Goal: Task Accomplishment & Management: Use online tool/utility

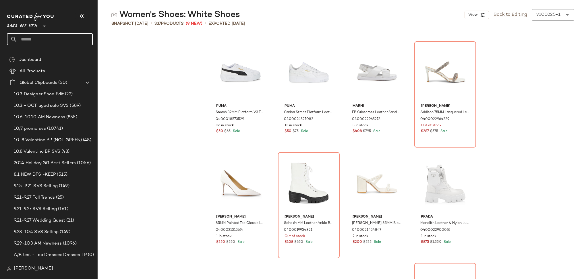
click at [73, 34] on input "text" at bounding box center [54, 39] width 75 height 12
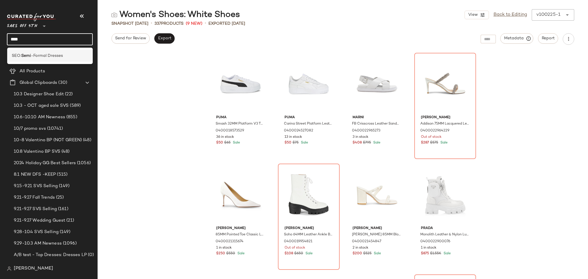
type input "****"
click at [60, 57] on span "-Formal Dresses" at bounding box center [47, 56] width 32 height 6
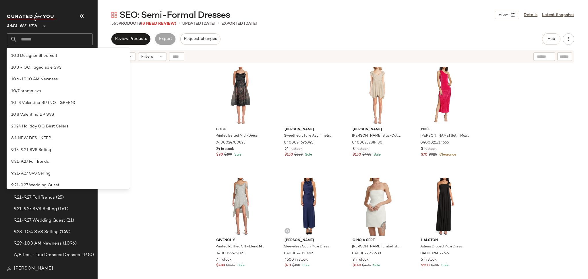
click at [167, 24] on span "(8 Need Review)" at bounding box center [158, 24] width 35 height 4
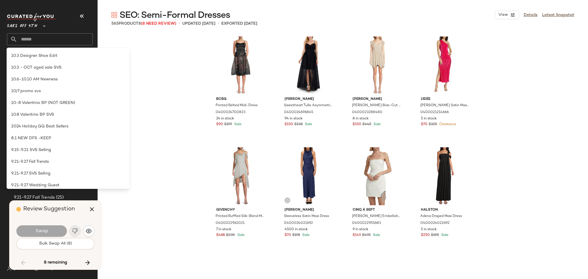
scroll to position [4762, 0]
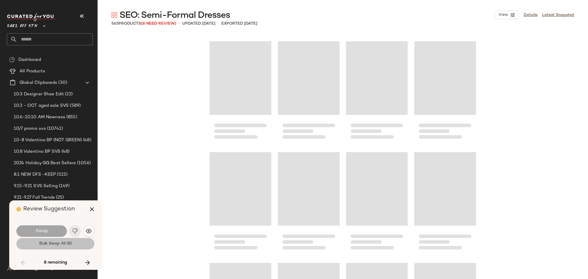
click at [69, 244] on span "Bulk Swap All (8)" at bounding box center [55, 243] width 33 height 5
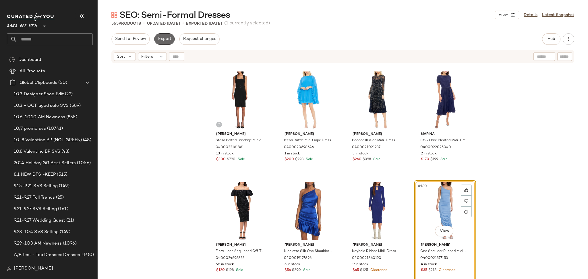
click at [165, 43] on button "Export" at bounding box center [164, 38] width 20 height 11
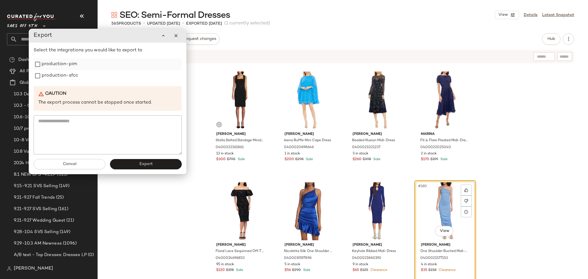
click at [65, 65] on label "production-pim" at bounding box center [59, 64] width 35 height 11
click at [66, 73] on label "production-sfcc" at bounding box center [60, 75] width 36 height 11
click at [144, 165] on span "Export" at bounding box center [145, 164] width 13 height 5
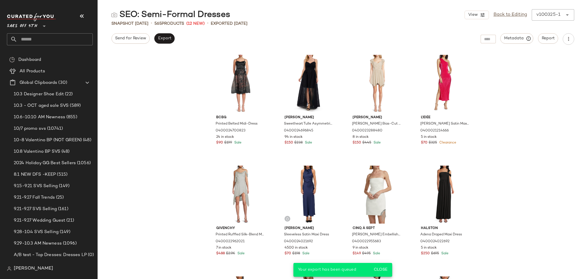
click at [37, 44] on input "text" at bounding box center [54, 39] width 75 height 12
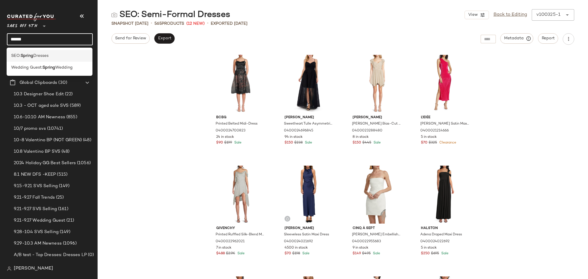
type input "******"
click at [38, 53] on span "Dresses" at bounding box center [40, 56] width 15 height 6
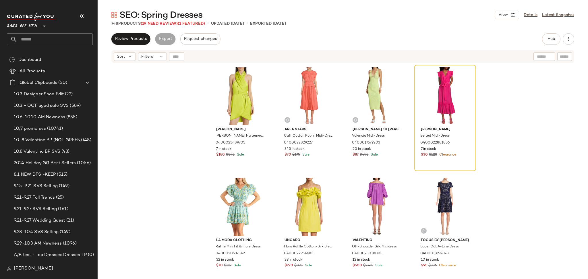
click at [170, 24] on span "(19 Need Review)" at bounding box center [159, 24] width 37 height 4
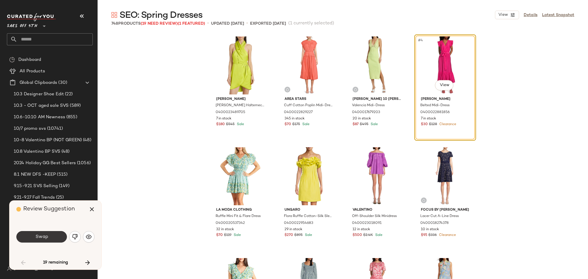
click at [57, 241] on button "Swap" at bounding box center [41, 236] width 50 height 11
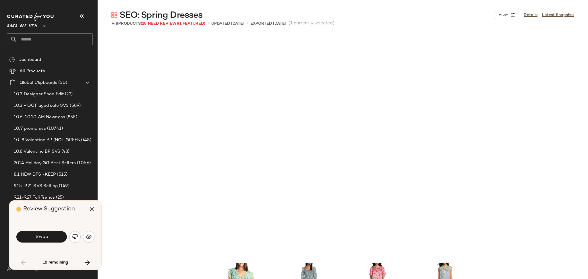
scroll to position [226, 0]
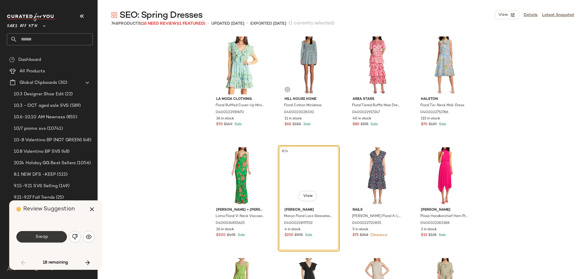
drag, startPoint x: 55, startPoint y: 243, endPoint x: 58, endPoint y: 241, distance: 4.5
click at [58, 241] on div "Swap" at bounding box center [55, 237] width 78 height 14
click at [58, 241] on button "Swap" at bounding box center [41, 236] width 50 height 11
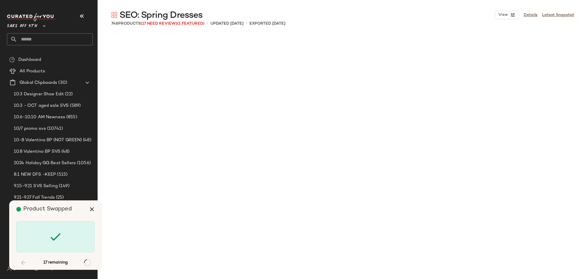
scroll to position [1108, 0]
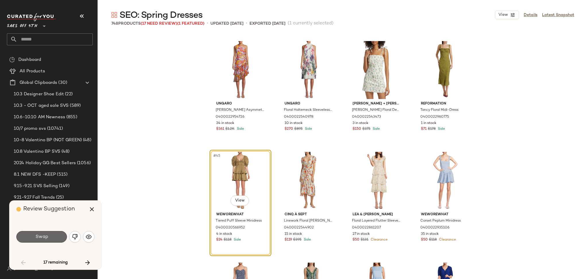
click at [59, 238] on button "Swap" at bounding box center [41, 236] width 50 height 11
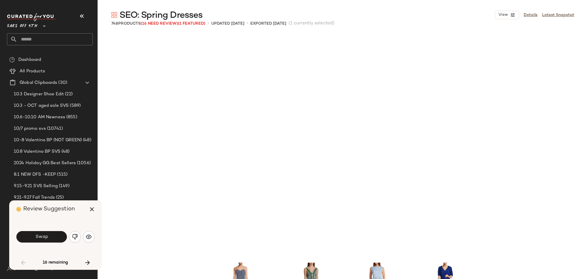
scroll to position [1329, 0]
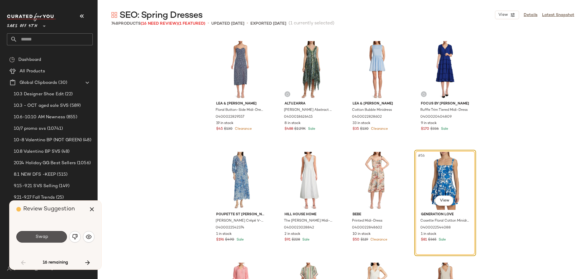
click at [59, 238] on button "Swap" at bounding box center [41, 236] width 50 height 11
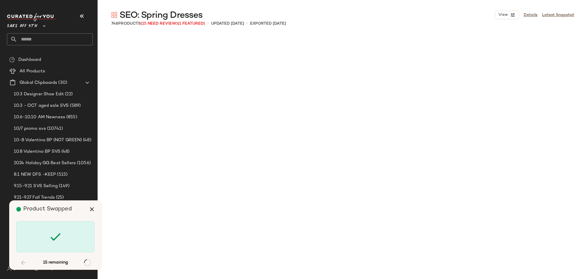
scroll to position [9746, 0]
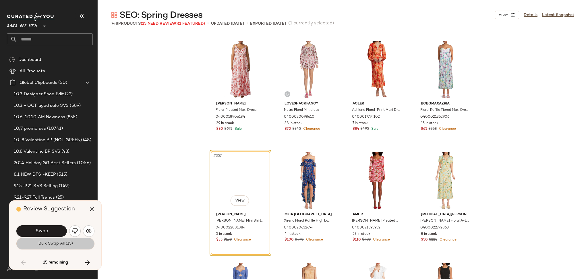
click at [61, 247] on button "Bulk Swap All (15)" at bounding box center [55, 243] width 78 height 11
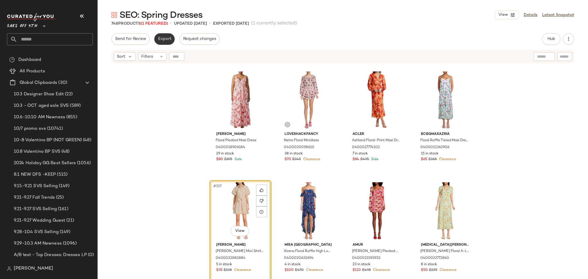
click at [166, 37] on span "Export" at bounding box center [164, 39] width 13 height 5
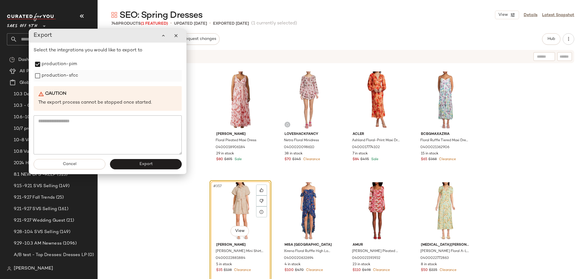
click at [42, 73] on label "production-sfcc" at bounding box center [60, 75] width 36 height 11
click at [145, 162] on span "Export" at bounding box center [145, 164] width 13 height 5
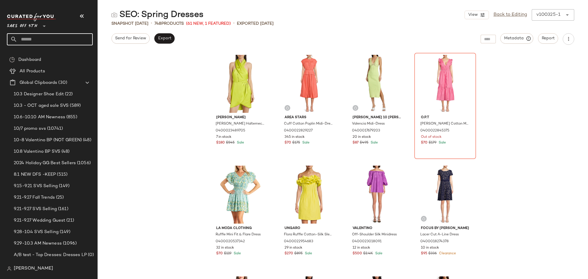
click at [68, 38] on input "text" at bounding box center [54, 39] width 75 height 12
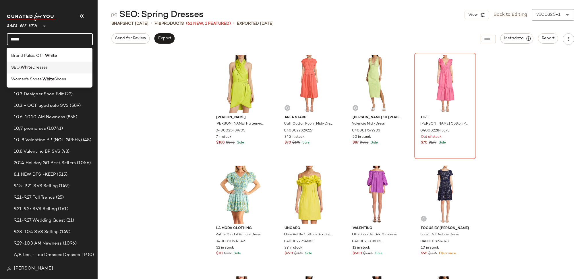
type input "*****"
click at [39, 67] on span "Dresses" at bounding box center [39, 68] width 15 height 6
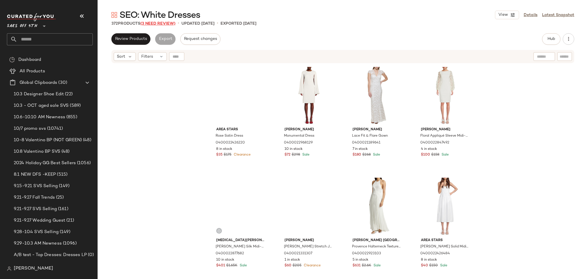
click at [159, 23] on span "(3 Need Review)" at bounding box center [157, 24] width 35 height 4
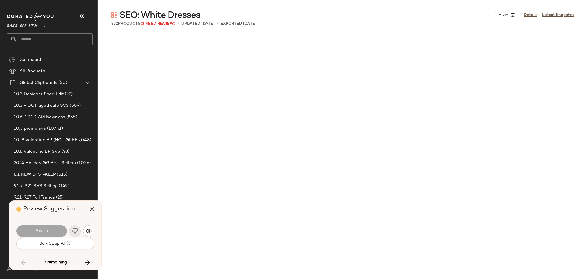
scroll to position [5980, 0]
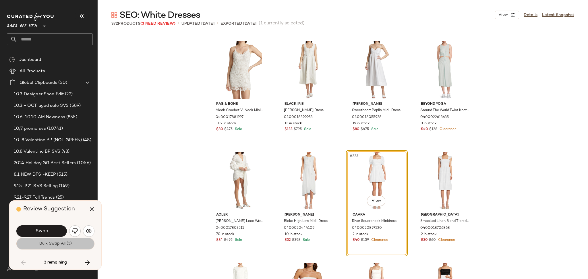
click at [79, 243] on button "Bulk Swap All (3)" at bounding box center [55, 243] width 78 height 11
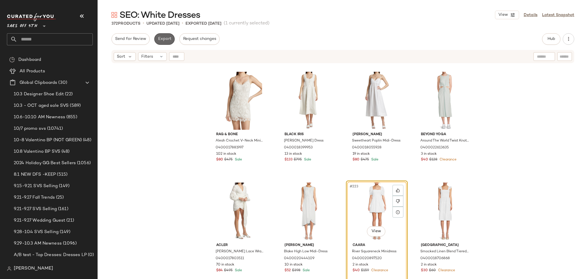
click at [160, 40] on span "Export" at bounding box center [164, 39] width 13 height 5
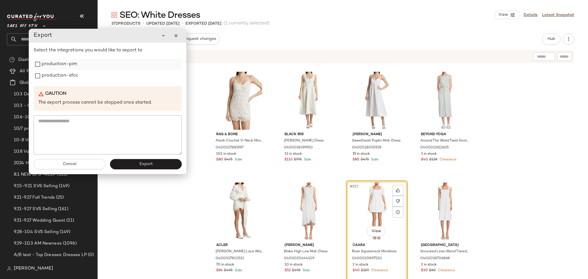
click at [75, 66] on label "production-pim" at bounding box center [59, 64] width 35 height 11
click at [75, 76] on label "production-sfcc" at bounding box center [60, 75] width 36 height 11
click at [147, 163] on span "Export" at bounding box center [145, 164] width 13 height 5
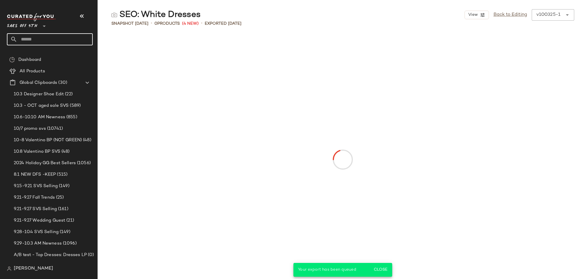
click at [29, 42] on input "text" at bounding box center [54, 39] width 75 height 12
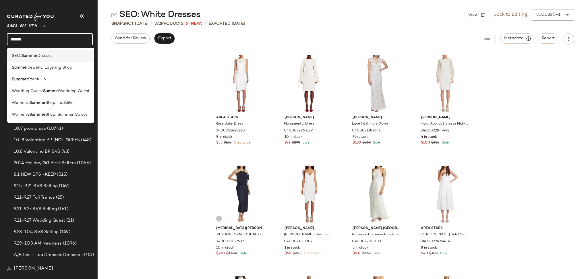
type input "******"
click at [33, 58] on b "Summer" at bounding box center [29, 56] width 16 height 6
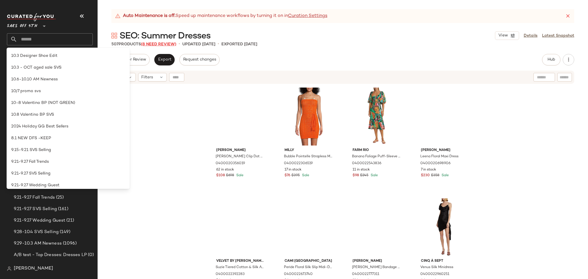
click at [165, 45] on span "(8 Need Review)" at bounding box center [158, 44] width 35 height 4
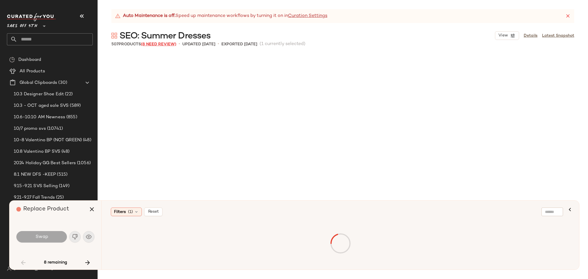
scroll to position [448, 0]
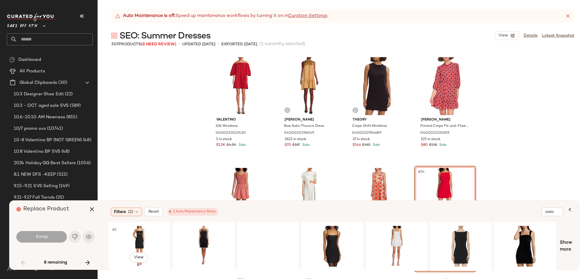
click at [126, 237] on div "#1 View" at bounding box center [139, 246] width 58 height 41
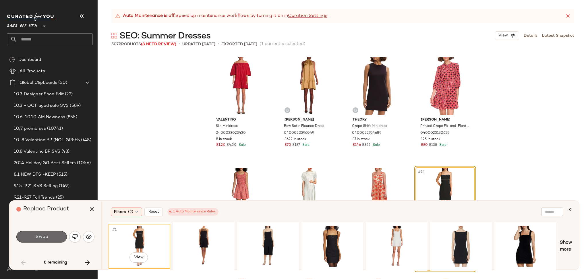
click at [49, 238] on button "Swap" at bounding box center [41, 236] width 50 height 11
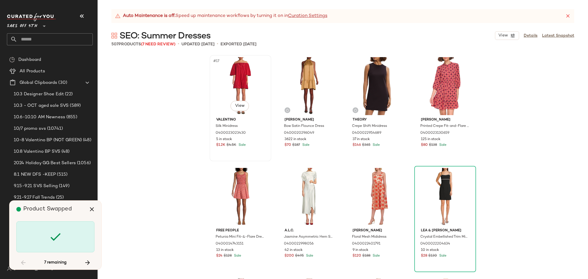
click at [244, 79] on div "#17 View" at bounding box center [240, 86] width 58 height 58
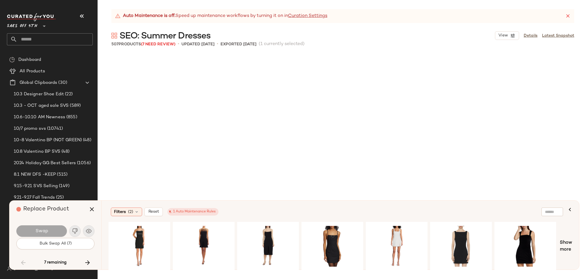
scroll to position [3876, 0]
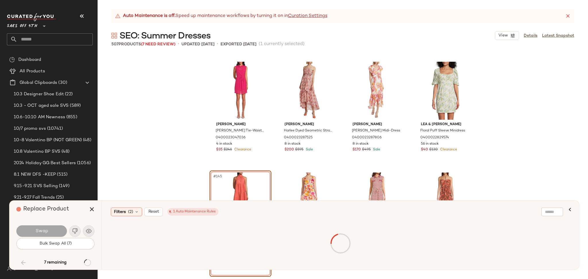
click at [124, 241] on div at bounding box center [340, 243] width 461 height 41
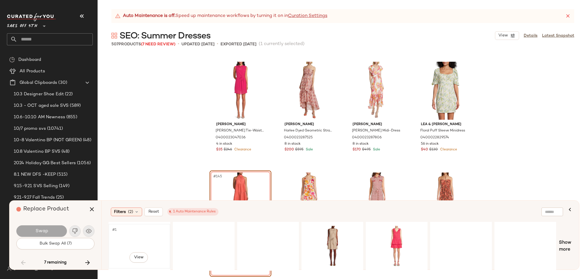
click at [132, 236] on div "#1 View" at bounding box center [139, 246] width 58 height 41
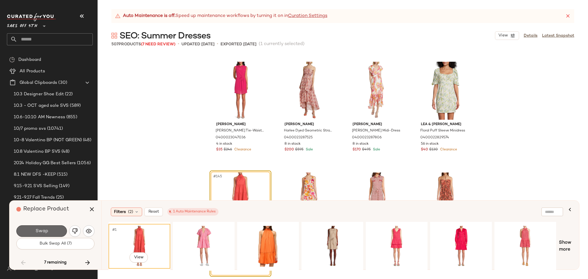
click at [60, 232] on button "Swap" at bounding box center [41, 230] width 50 height 11
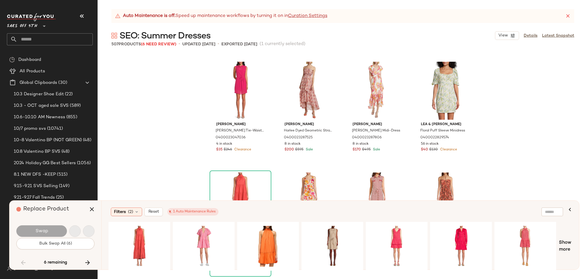
scroll to position [5648, 0]
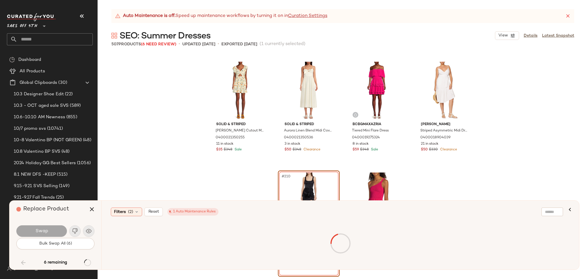
click at [125, 237] on div at bounding box center [340, 243] width 461 height 41
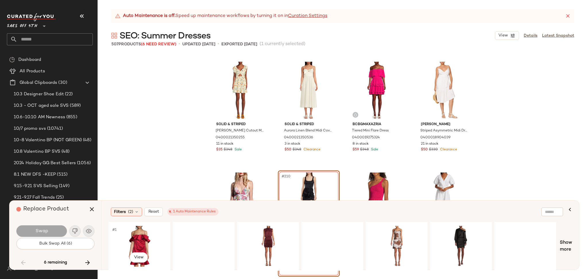
click at [125, 237] on div "#1 View" at bounding box center [139, 246] width 58 height 41
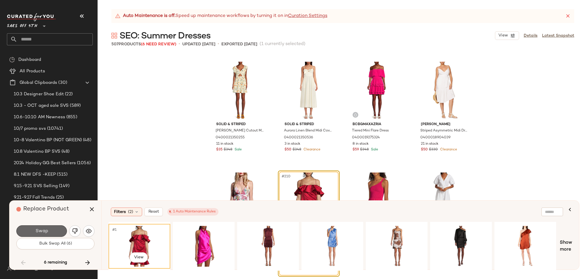
click at [54, 230] on button "Swap" at bounding box center [41, 230] width 50 height 11
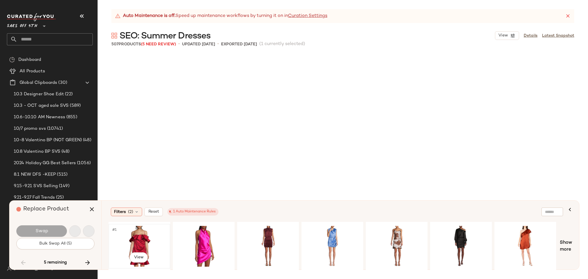
scroll to position [8528, 0]
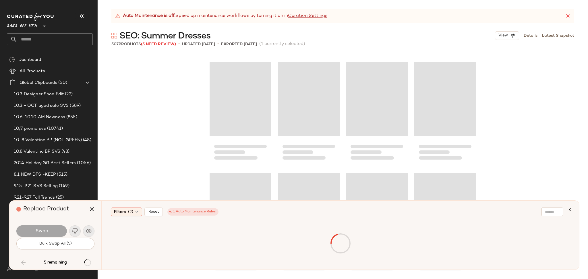
click at [125, 234] on div at bounding box center [340, 243] width 461 height 41
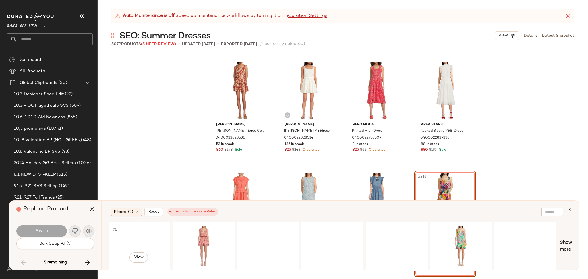
click at [129, 244] on div "#1 View" at bounding box center [139, 246] width 58 height 41
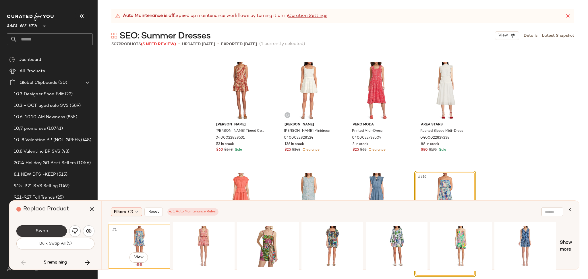
click at [54, 230] on button "Swap" at bounding box center [41, 230] width 50 height 11
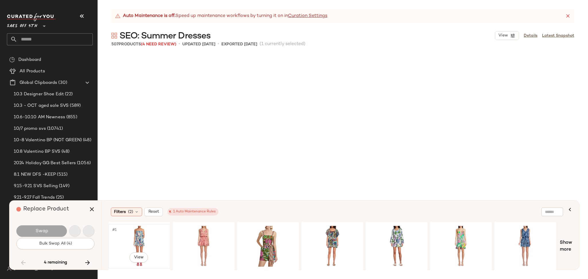
scroll to position [10632, 0]
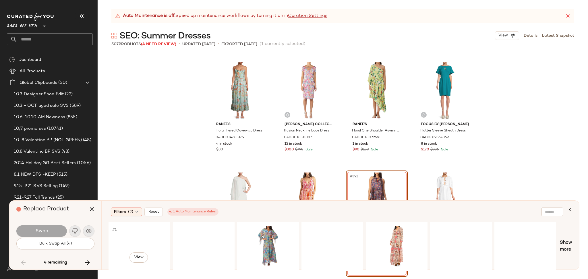
click at [127, 237] on div "#1 View" at bounding box center [139, 246] width 58 height 41
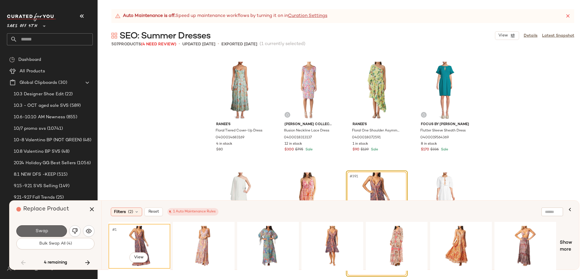
click at [50, 236] on button "Swap" at bounding box center [41, 230] width 50 height 11
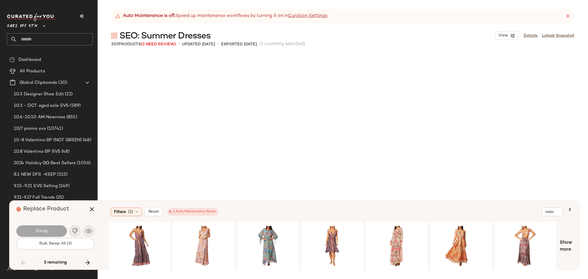
scroll to position [10964, 0]
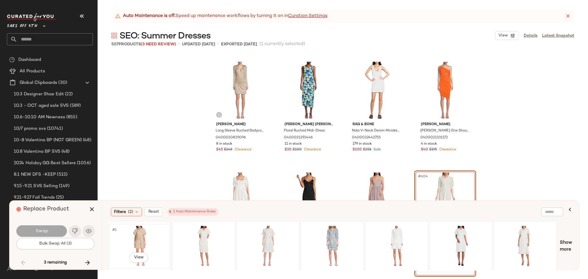
click at [142, 239] on div "#1 View" at bounding box center [139, 246] width 58 height 41
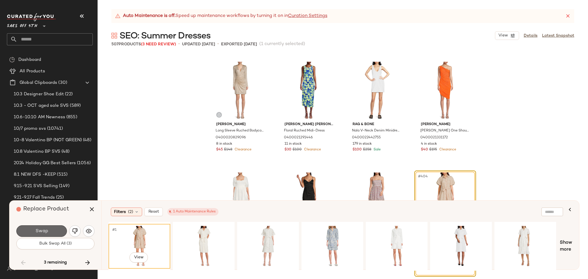
click at [50, 230] on button "Swap" at bounding box center [41, 230] width 50 height 11
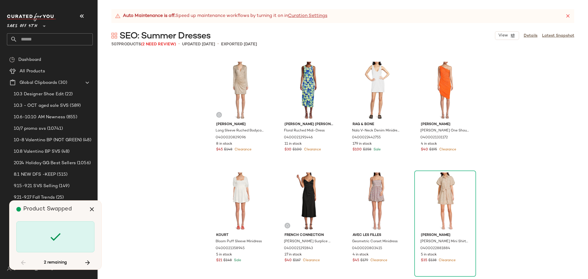
scroll to position [11407, 0]
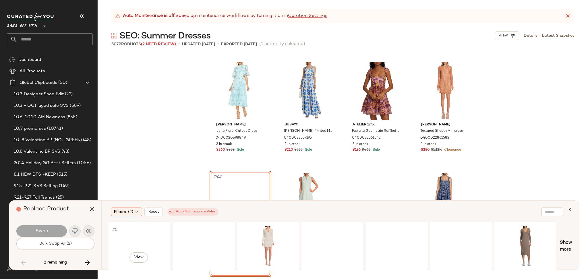
click at [128, 239] on div "#1 View" at bounding box center [139, 246] width 58 height 41
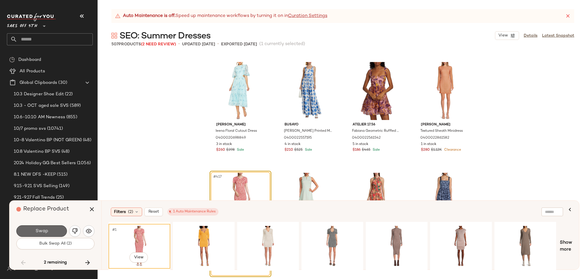
click at [63, 233] on button "Swap" at bounding box center [41, 230] width 50 height 11
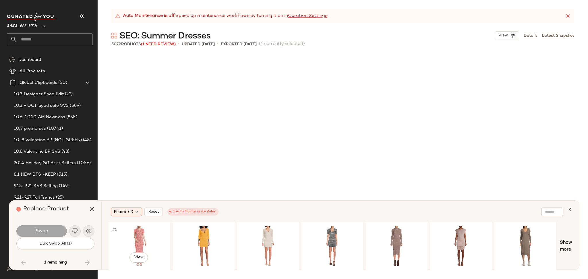
scroll to position [12847, 0]
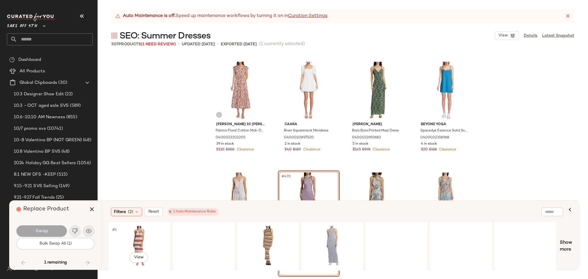
click at [132, 235] on div "#1 View" at bounding box center [139, 246] width 58 height 41
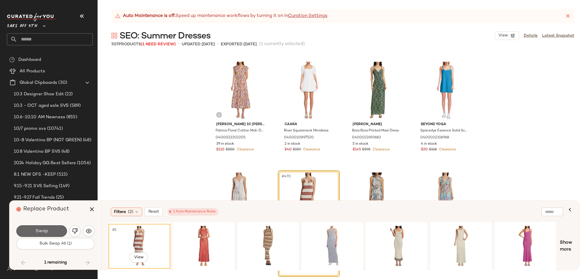
click at [57, 232] on button "Swap" at bounding box center [41, 230] width 50 height 11
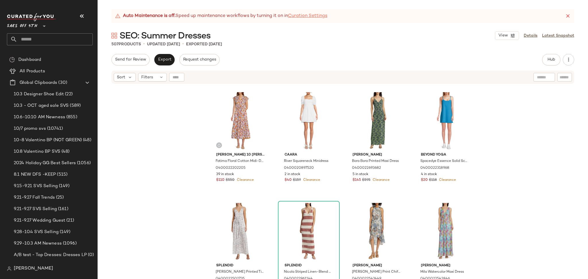
click at [305, 15] on link "Curation Settings" at bounding box center [307, 16] width 39 height 7
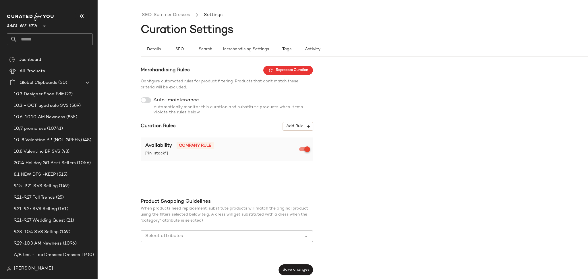
click at [146, 102] on div at bounding box center [146, 100] width 10 height 6
click at [302, 267] on button "Save changes" at bounding box center [296, 269] width 34 height 11
click at [182, 13] on link "SEO: Summer Dresses" at bounding box center [166, 14] width 48 height 7
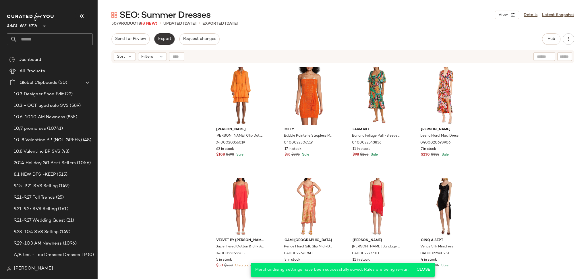
click at [165, 41] on span "Export" at bounding box center [164, 39] width 13 height 5
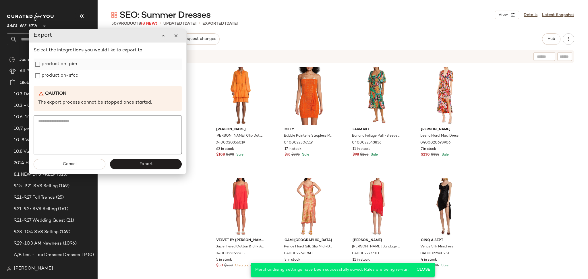
click at [43, 66] on label "production-pim" at bounding box center [59, 64] width 35 height 11
click at [43, 78] on label "production-sfcc" at bounding box center [60, 75] width 36 height 11
click at [169, 162] on button "Export" at bounding box center [146, 164] width 72 height 10
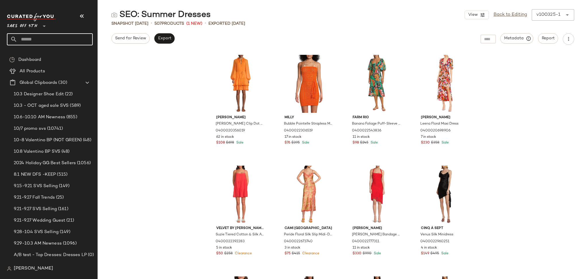
click at [57, 43] on input "text" at bounding box center [54, 39] width 75 height 12
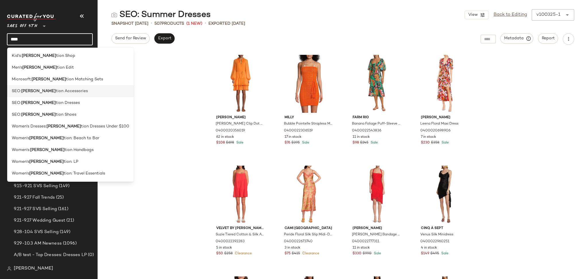
type input "****"
click at [56, 91] on span "tion Accessories" at bounding box center [72, 91] width 32 height 6
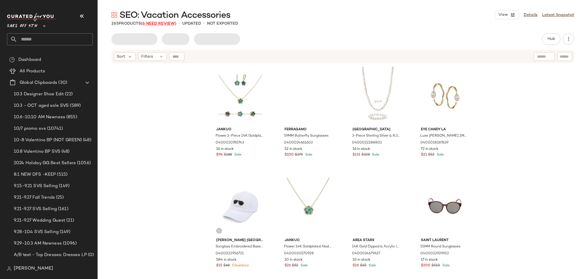
click at [149, 25] on span "(6 Need Review)" at bounding box center [158, 24] width 35 height 4
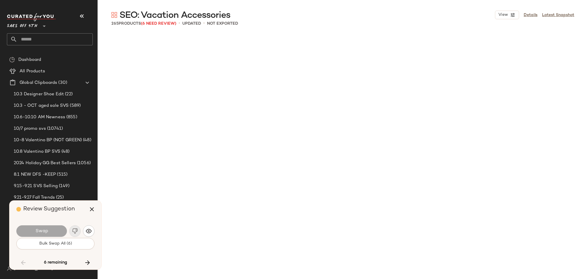
scroll to position [2215, 0]
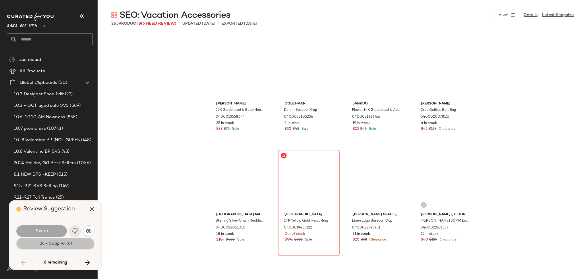
click at [70, 246] on span "Bulk Swap All (6)" at bounding box center [55, 243] width 33 height 5
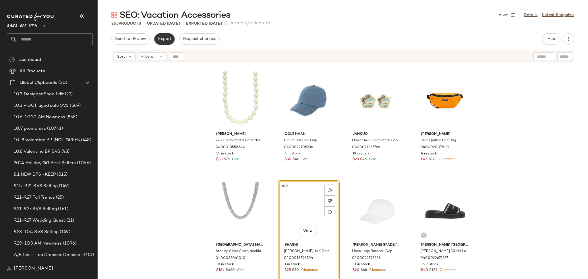
click at [162, 38] on span "Export" at bounding box center [164, 39] width 13 height 5
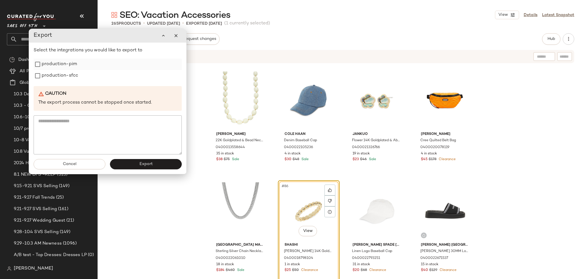
click at [71, 67] on label "production-pim" at bounding box center [59, 64] width 35 height 11
click at [71, 74] on label "production-sfcc" at bounding box center [60, 75] width 36 height 11
click at [135, 168] on button "Export" at bounding box center [146, 164] width 72 height 10
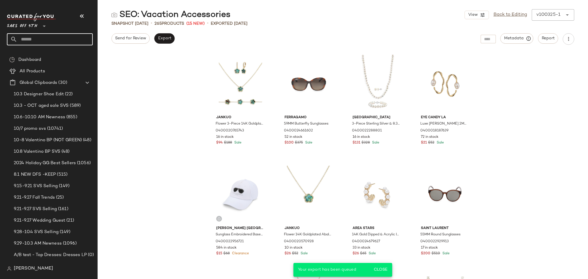
click at [63, 42] on input "text" at bounding box center [54, 39] width 75 height 12
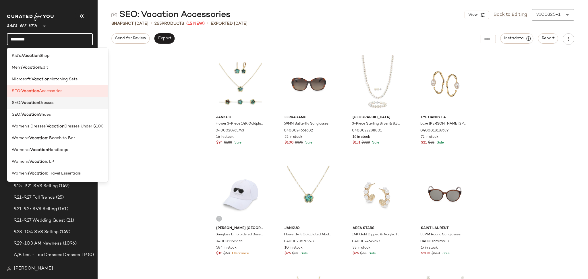
type input "********"
click at [49, 104] on span "Dresses" at bounding box center [46, 103] width 15 height 6
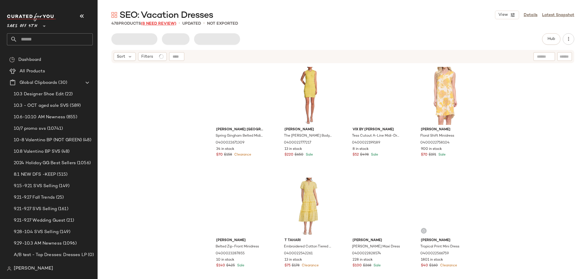
click at [161, 25] on span "(8 Need Review)" at bounding box center [158, 24] width 35 height 4
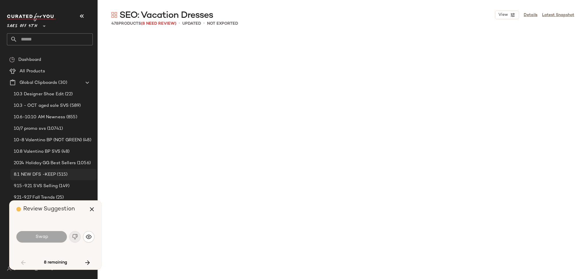
scroll to position [997, 0]
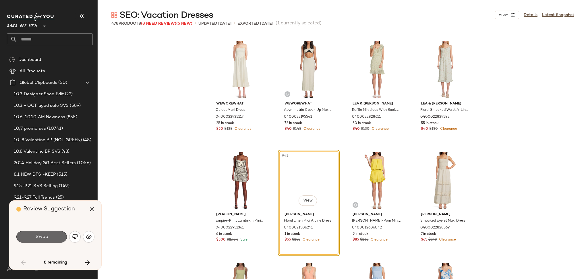
click at [47, 238] on span "Swap" at bounding box center [41, 236] width 13 height 5
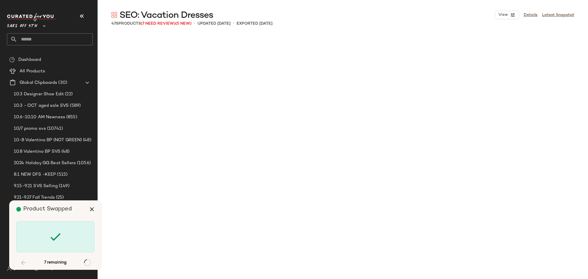
scroll to position [4098, 0]
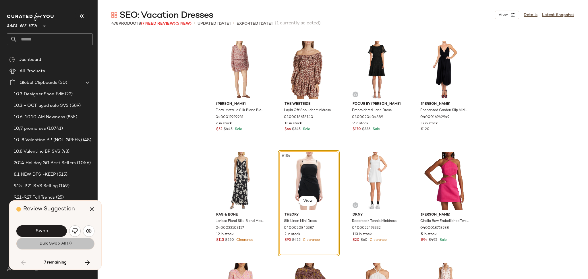
click at [48, 247] on button "Bulk Swap All (7)" at bounding box center [55, 243] width 78 height 11
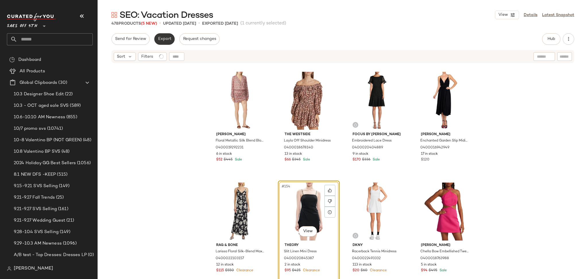
click at [163, 36] on button "Export" at bounding box center [164, 38] width 20 height 11
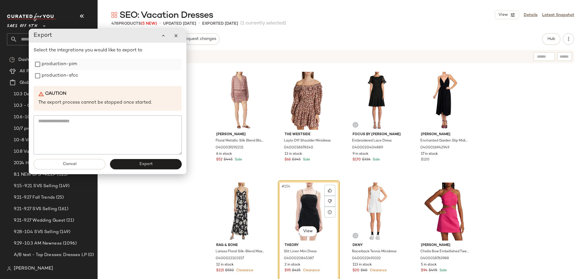
click at [70, 67] on label "production-pim" at bounding box center [59, 64] width 35 height 11
click at [72, 74] on label "production-sfcc" at bounding box center [60, 75] width 36 height 11
click at [130, 163] on button "Export" at bounding box center [146, 164] width 72 height 10
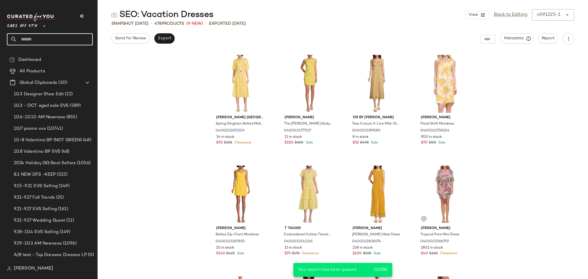
click at [65, 42] on input "text" at bounding box center [54, 39] width 75 height 12
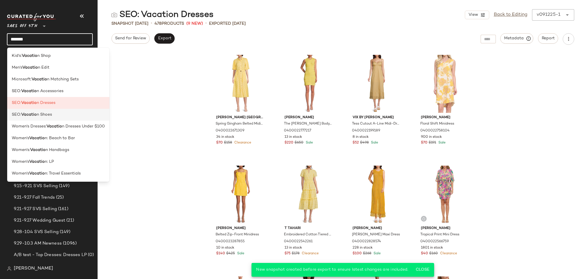
type input "*******"
click at [47, 116] on span "n Shoes" at bounding box center [44, 115] width 15 height 6
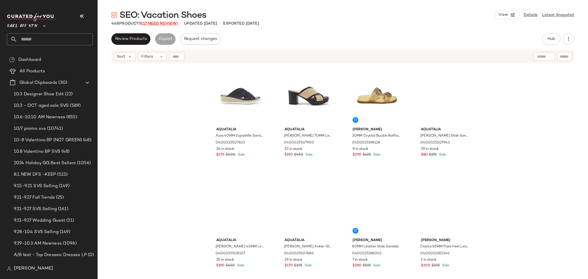
click at [169, 23] on span "(17 Need Review)" at bounding box center [159, 24] width 36 height 4
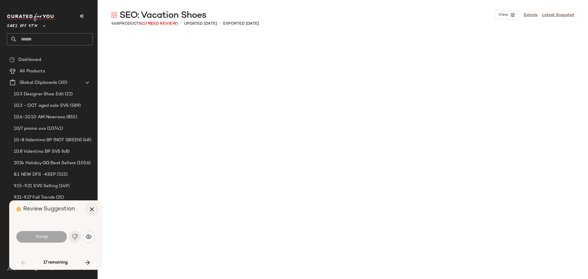
scroll to position [448, 0]
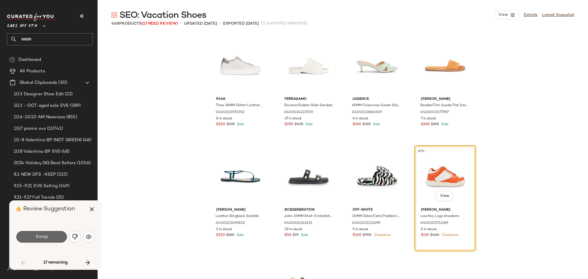
click at [48, 236] on button "Swap" at bounding box center [41, 236] width 50 height 11
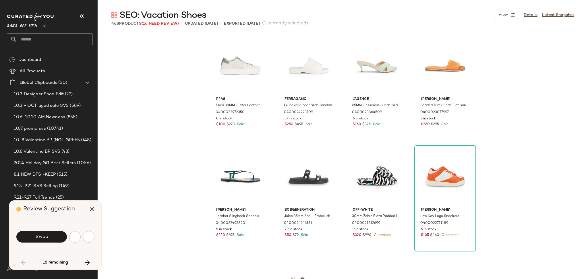
scroll to position [664, 0]
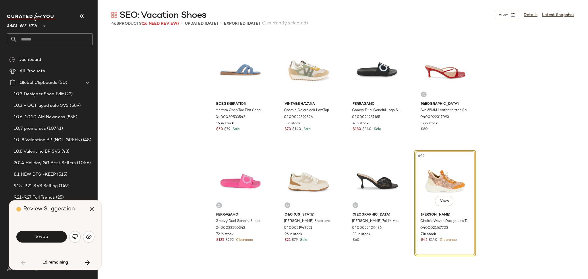
click at [48, 236] on button "Swap" at bounding box center [41, 236] width 50 height 11
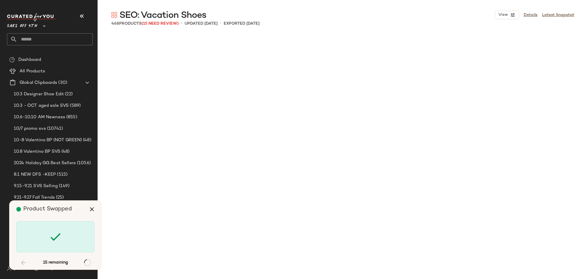
scroll to position [1661, 0]
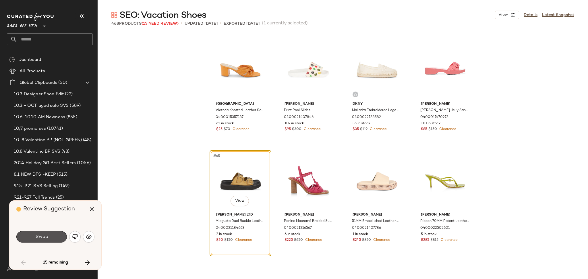
click at [48, 236] on button "Swap" at bounding box center [41, 236] width 50 height 11
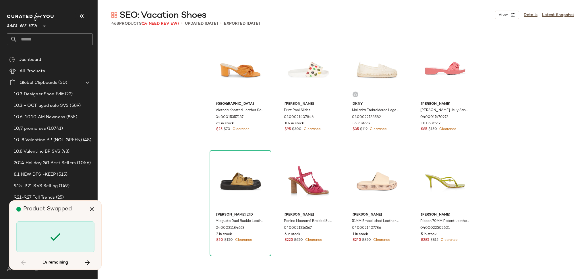
scroll to position [2436, 0]
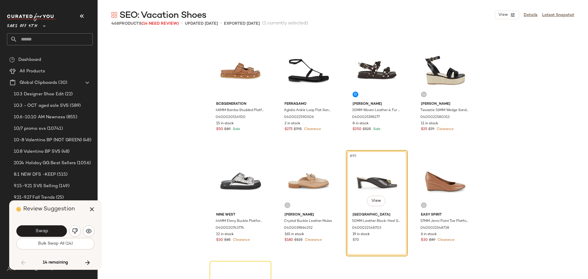
click at [48, 236] on button "Swap" at bounding box center [41, 230] width 50 height 11
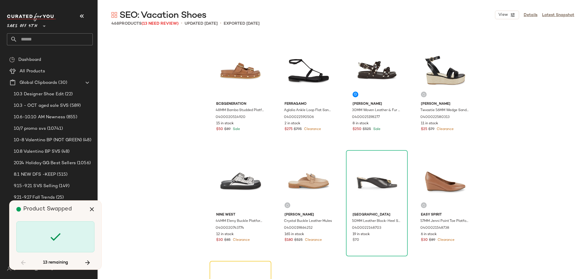
scroll to position [2547, 0]
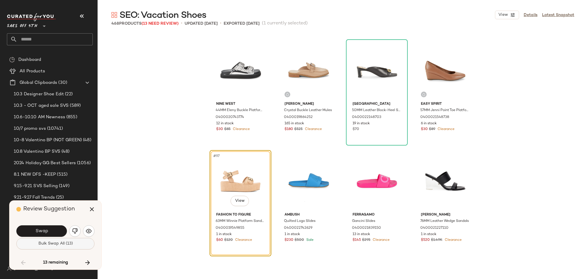
click at [48, 246] on button "Bulk Swap All (13)" at bounding box center [55, 243] width 78 height 11
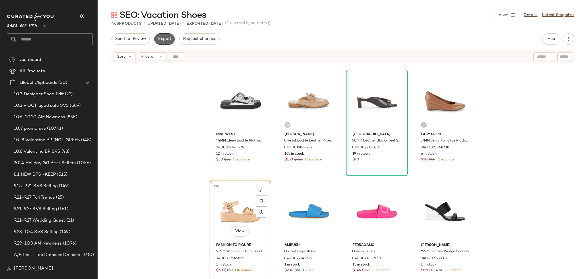
click at [165, 37] on span "Export" at bounding box center [164, 39] width 13 height 5
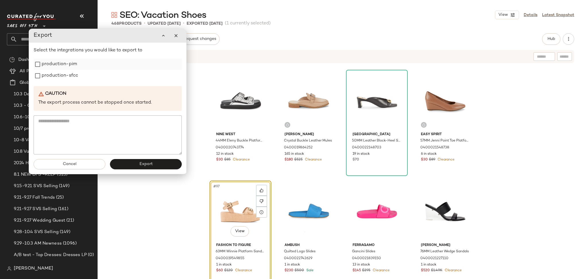
click at [67, 62] on label "production-pim" at bounding box center [59, 64] width 35 height 11
click at [66, 75] on label "production-sfcc" at bounding box center [60, 75] width 36 height 11
click at [148, 164] on span "Export" at bounding box center [145, 164] width 13 height 5
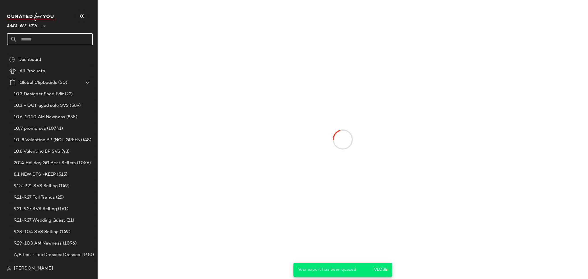
click at [65, 42] on input "text" at bounding box center [54, 39] width 75 height 12
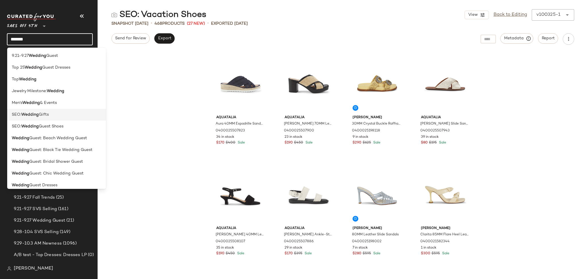
type input "*******"
click at [49, 115] on span "Gifts" at bounding box center [44, 115] width 10 height 6
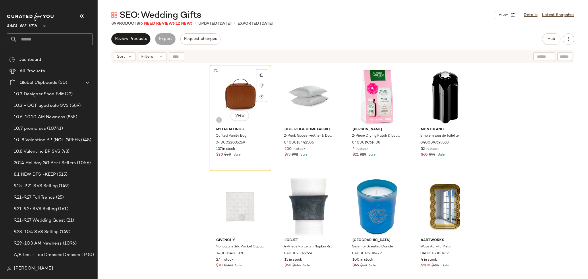
click at [224, 82] on div "#1 View" at bounding box center [240, 96] width 58 height 58
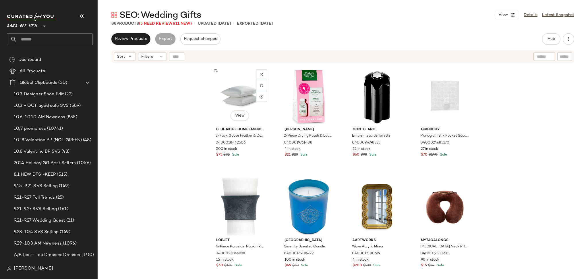
click at [238, 94] on div "#1 View" at bounding box center [240, 96] width 58 height 58
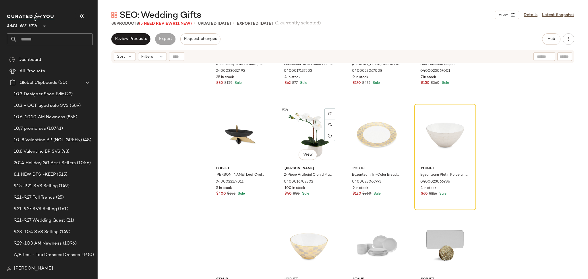
scroll to position [301, 0]
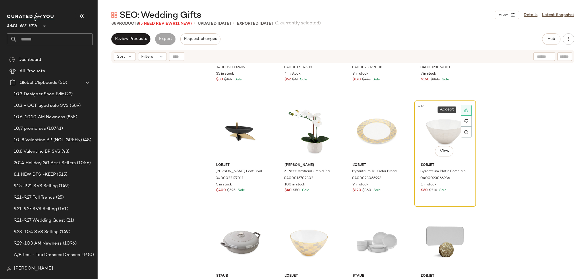
click at [464, 106] on div at bounding box center [466, 110] width 11 height 11
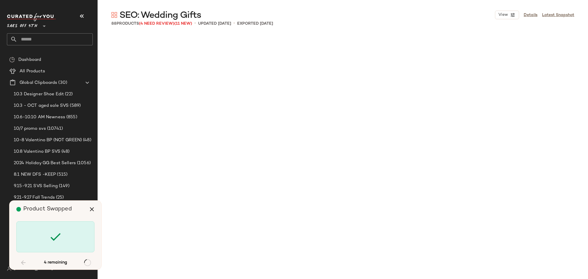
scroll to position [1108, 0]
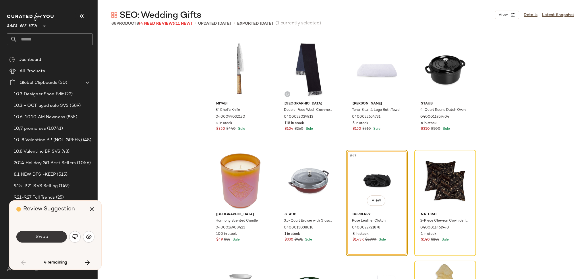
click at [38, 236] on span "Swap" at bounding box center [41, 236] width 13 height 5
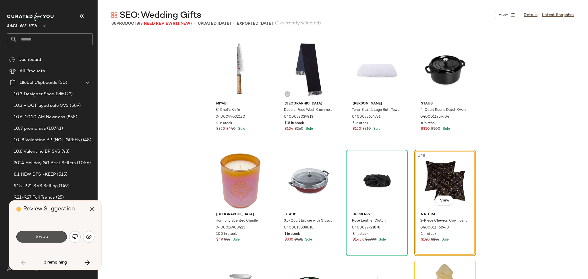
click at [38, 236] on span "Swap" at bounding box center [41, 236] width 13 height 5
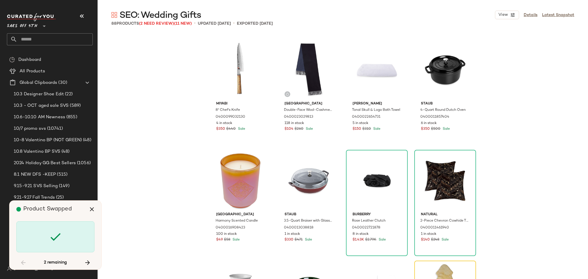
scroll to position [1218, 0]
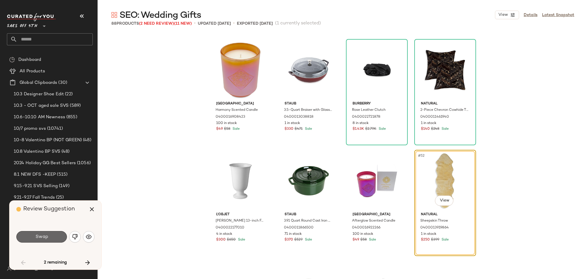
click at [40, 236] on span "Swap" at bounding box center [41, 236] width 13 height 5
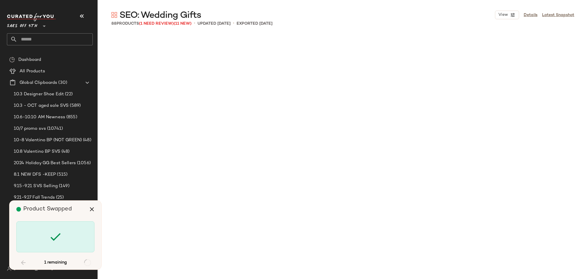
scroll to position [1661, 0]
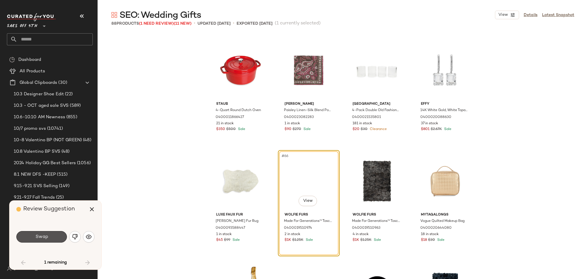
click at [40, 236] on span "Swap" at bounding box center [41, 236] width 13 height 5
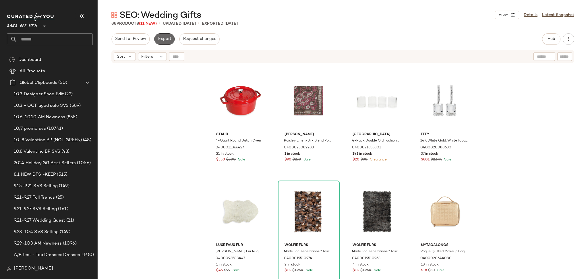
click at [164, 41] on span "Export" at bounding box center [164, 39] width 13 height 5
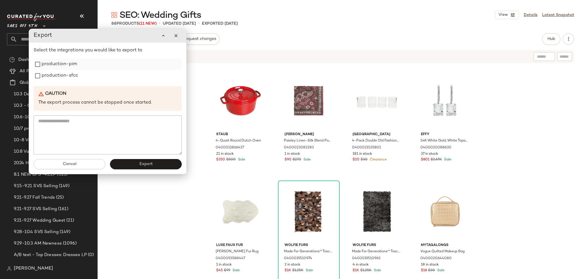
click at [62, 68] on label "production-pim" at bounding box center [59, 64] width 35 height 11
click at [63, 74] on label "production-sfcc" at bounding box center [60, 75] width 36 height 11
click at [149, 166] on span "Export" at bounding box center [145, 164] width 13 height 5
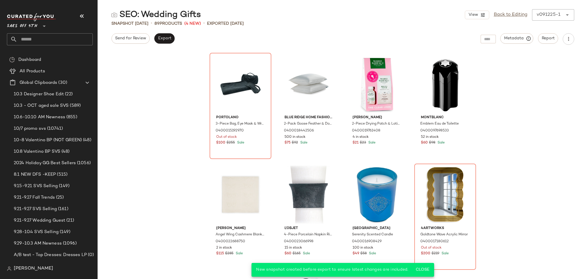
click at [38, 39] on input "text" at bounding box center [54, 39] width 75 height 12
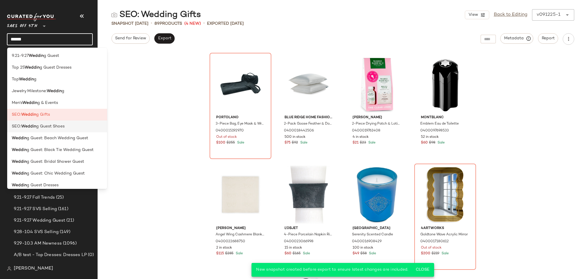
type input "******"
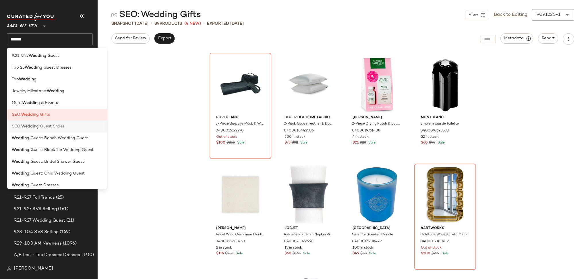
click at [54, 128] on span "g Guest Shoes" at bounding box center [50, 126] width 28 height 6
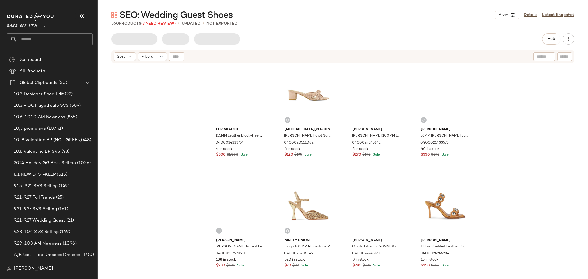
click at [167, 23] on span "(7 Need Review)" at bounding box center [158, 24] width 34 height 4
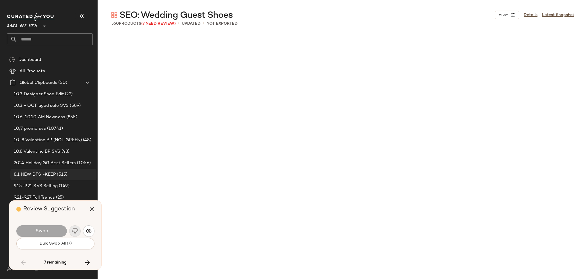
scroll to position [6424, 0]
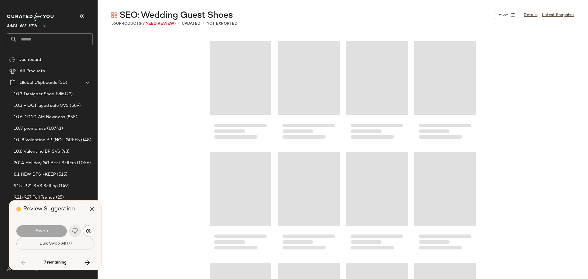
click at [63, 243] on span "Bulk Swap All (7)" at bounding box center [55, 243] width 32 height 5
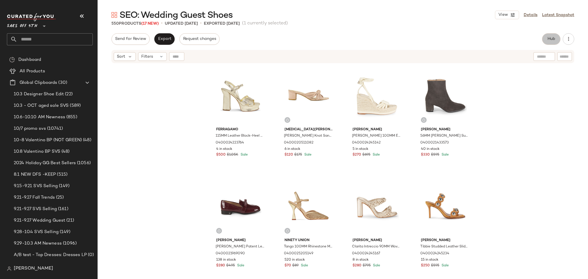
click at [545, 42] on button "Hub" at bounding box center [551, 38] width 18 height 11
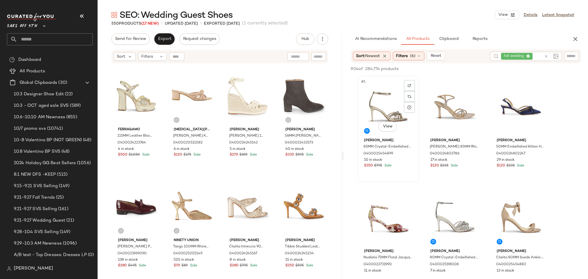
click at [388, 111] on div "#1 View" at bounding box center [388, 107] width 58 height 58
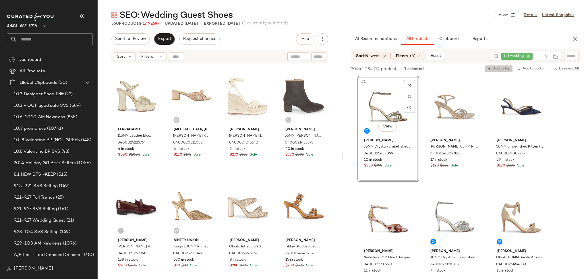
click at [497, 67] on span "Add to Top" at bounding box center [498, 69] width 23 height 4
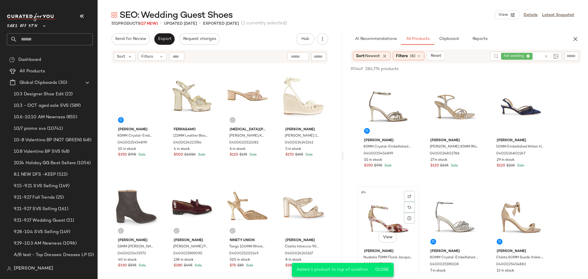
click at [389, 214] on div "#4 View" at bounding box center [388, 218] width 58 height 58
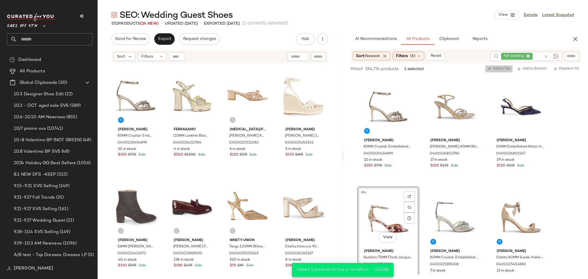
click at [504, 70] on span "Add to Top" at bounding box center [498, 69] width 23 height 4
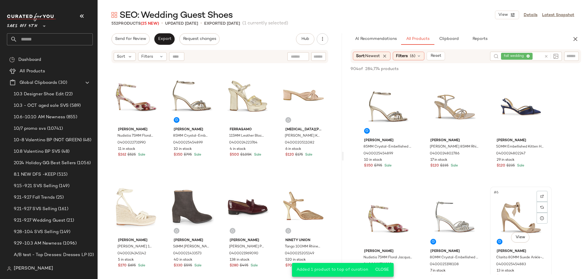
click at [500, 206] on div "#6 View" at bounding box center [521, 218] width 58 height 58
click at [501, 70] on span "Add to Top" at bounding box center [498, 69] width 23 height 4
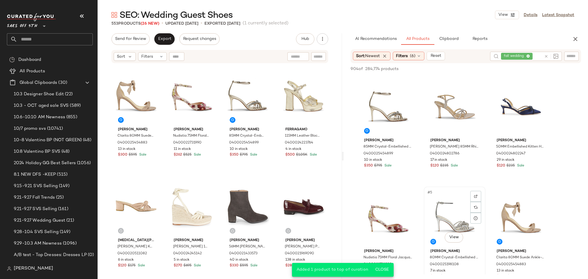
click at [461, 217] on div "#5 View" at bounding box center [455, 218] width 58 height 58
click at [499, 67] on span "Add to Top" at bounding box center [498, 69] width 23 height 4
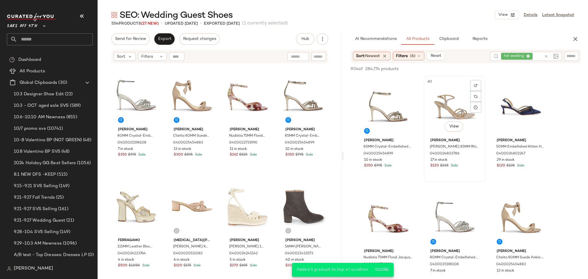
click at [456, 98] on div "#2 View" at bounding box center [455, 107] width 58 height 58
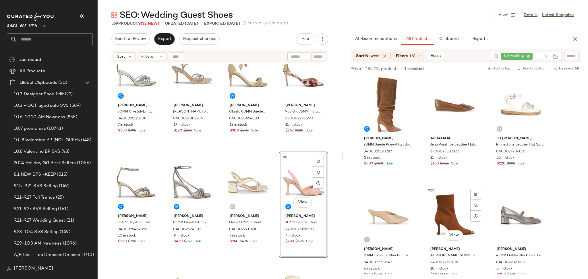
scroll to position [663, 0]
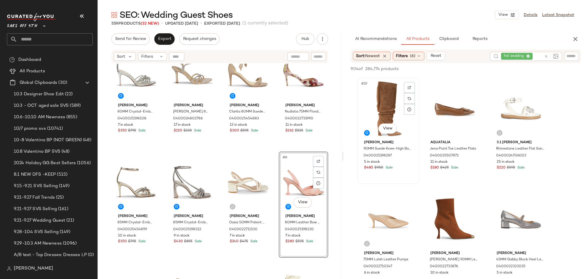
click at [384, 104] on div "#19 View" at bounding box center [388, 109] width 58 height 58
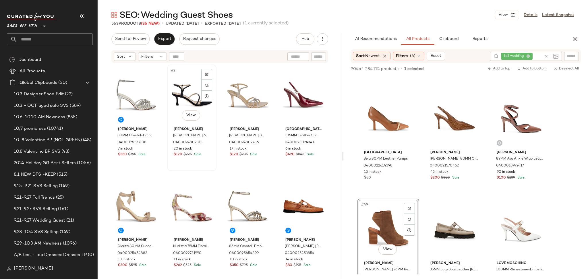
scroll to position [0, 0]
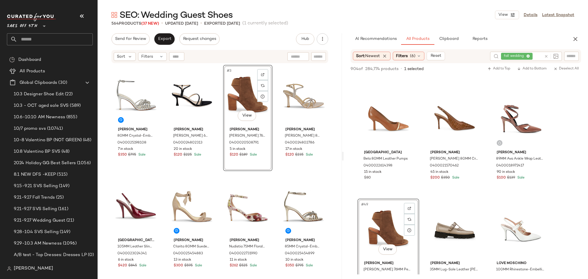
click at [157, 45] on div "Send for Review Export Request changes Hub Send for Review External Review Inte…" at bounding box center [220, 156] width 244 height 246
click at [161, 43] on button "Export" at bounding box center [164, 38] width 20 height 11
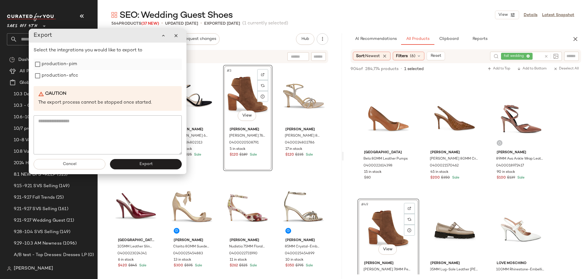
click at [75, 65] on label "production-pim" at bounding box center [59, 64] width 35 height 11
click at [73, 74] on label "production-sfcc" at bounding box center [60, 75] width 36 height 11
click at [139, 160] on button "Export" at bounding box center [146, 164] width 72 height 10
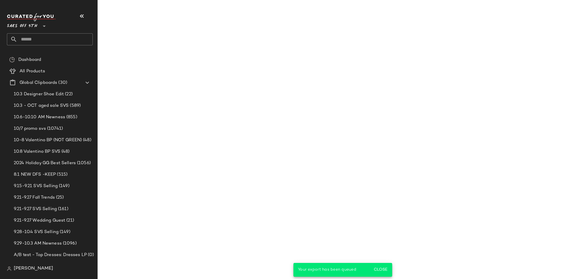
scroll to position [2424, 0]
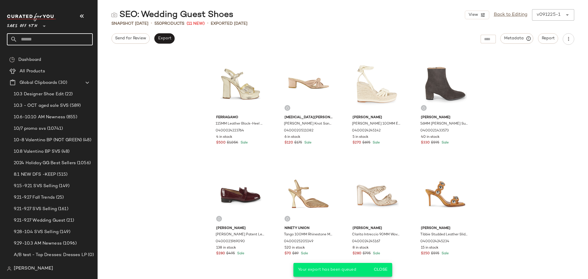
click at [81, 39] on input "text" at bounding box center [54, 39] width 75 height 12
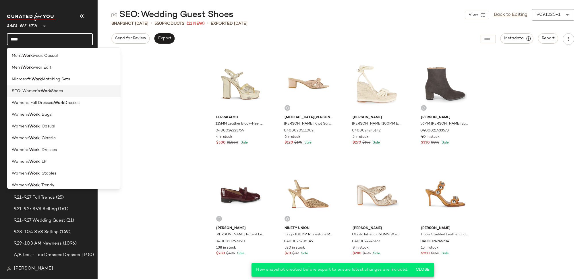
type input "****"
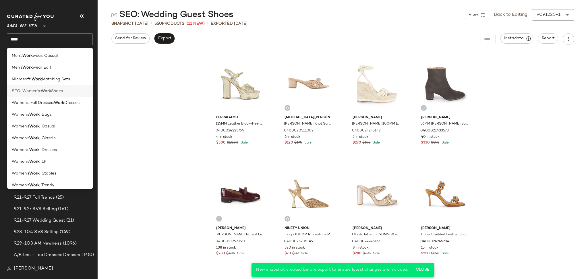
click at [46, 92] on b "Work" at bounding box center [46, 91] width 10 height 6
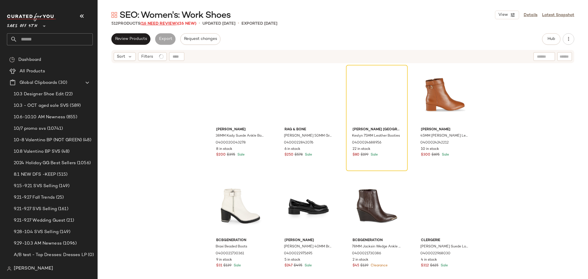
click at [156, 22] on span "(16 Need Review)" at bounding box center [158, 24] width 37 height 4
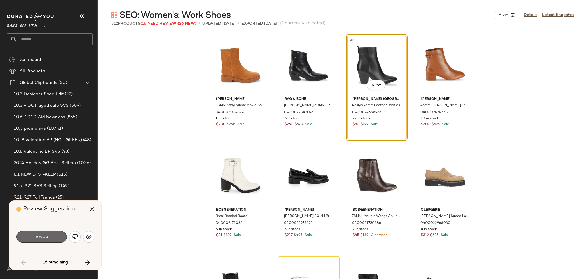
click at [30, 236] on button "Swap" at bounding box center [41, 236] width 50 height 11
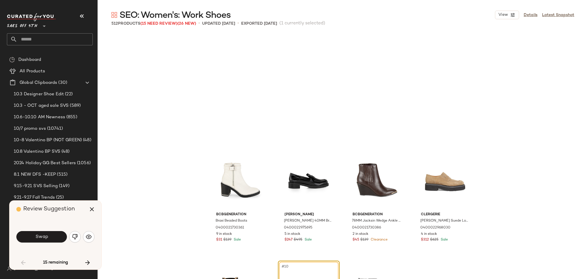
scroll to position [115, 0]
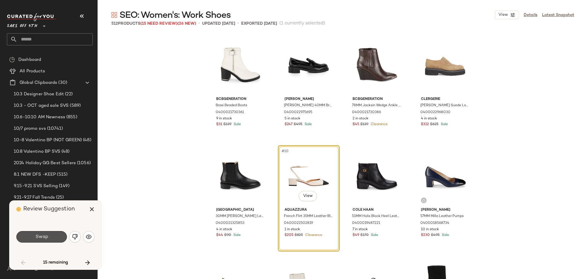
click at [30, 236] on button "Swap" at bounding box center [41, 236] width 50 height 11
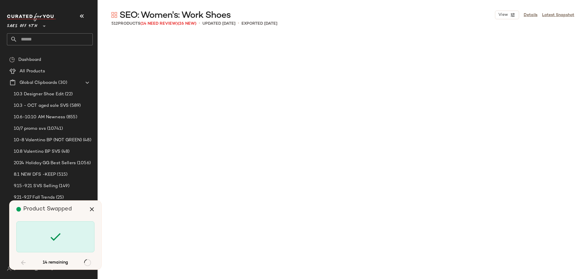
scroll to position [664, 0]
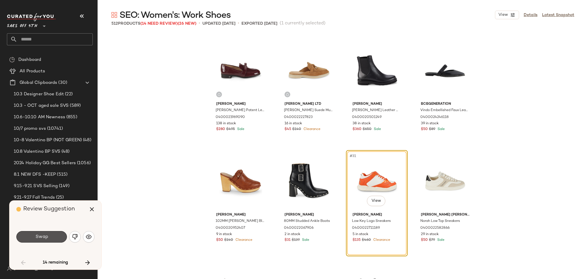
click at [30, 236] on button "Swap" at bounding box center [41, 236] width 50 height 11
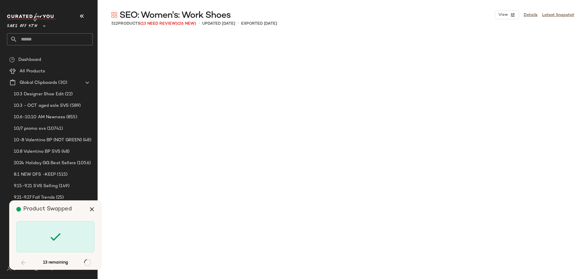
scroll to position [3101, 0]
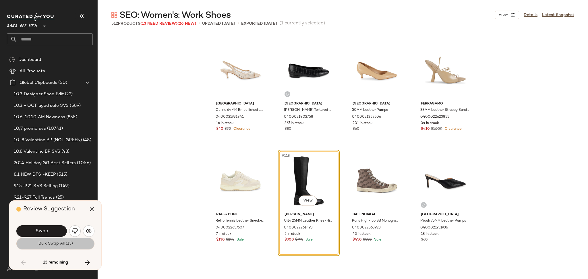
click at [48, 243] on span "Bulk Swap All (13)" at bounding box center [55, 243] width 35 height 5
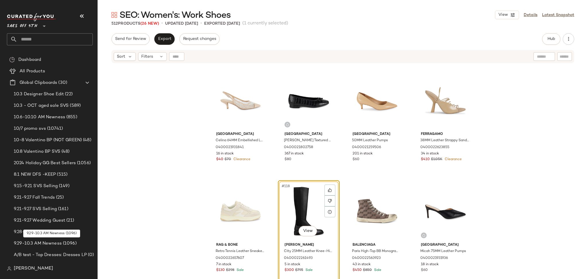
click at [48, 243] on span "9.29-10.3 AM Newness" at bounding box center [38, 243] width 48 height 7
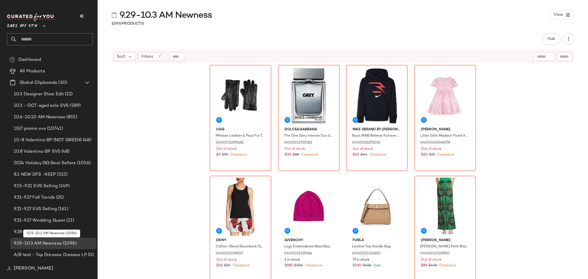
click at [48, 243] on span "9.29-10.3 AM Newness" at bounding box center [38, 243] width 48 height 7
click at [51, 39] on input "text" at bounding box center [54, 39] width 75 height 12
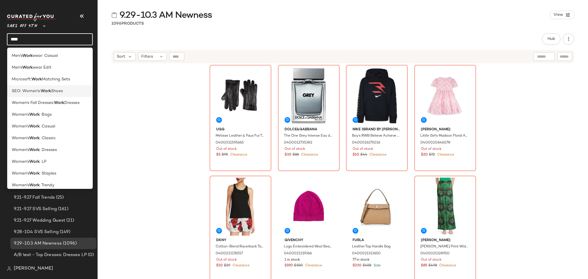
type input "****"
click at [35, 94] on span "SEO: Women's:" at bounding box center [26, 91] width 29 height 6
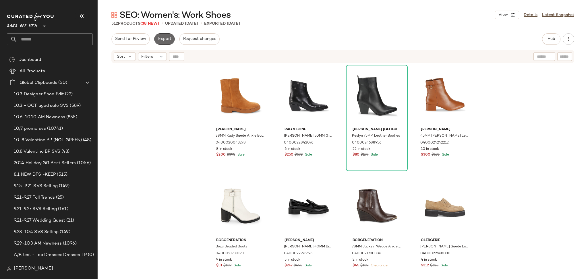
click at [160, 38] on span "Export" at bounding box center [164, 39] width 13 height 5
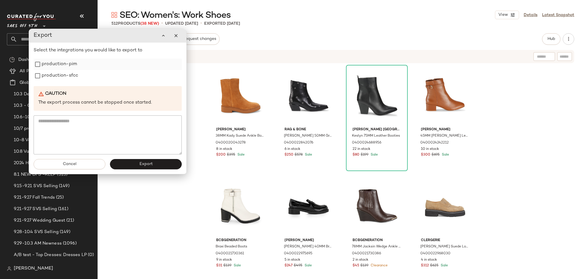
click at [67, 66] on label "production-pim" at bounding box center [59, 64] width 35 height 11
click at [69, 76] on label "production-sfcc" at bounding box center [60, 75] width 36 height 11
click at [140, 163] on span "Export" at bounding box center [145, 164] width 13 height 5
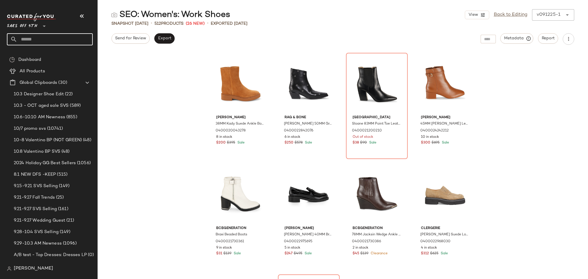
click at [37, 37] on input "text" at bounding box center [54, 39] width 75 height 12
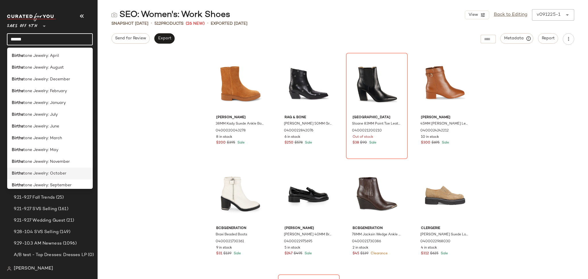
type input "******"
click at [56, 172] on span "tone Jewelry: October" at bounding box center [44, 173] width 43 height 6
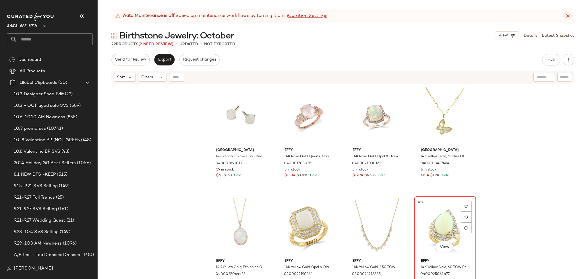
click at [434, 207] on div "#8 View" at bounding box center [445, 227] width 58 height 58
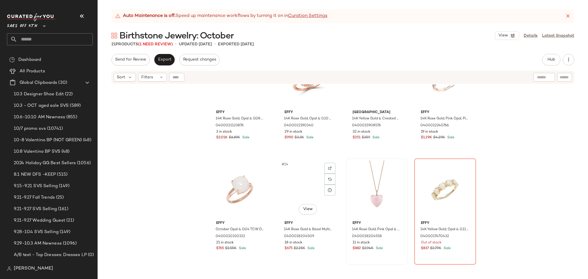
scroll to position [267, 0]
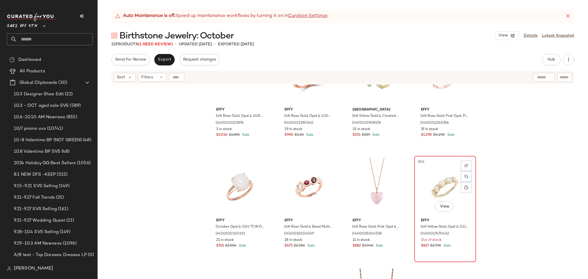
click at [422, 179] on div "#16 View" at bounding box center [445, 187] width 58 height 58
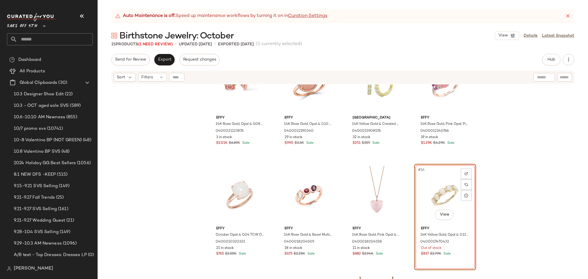
scroll to position [258, 0]
click at [422, 179] on div "#16 View" at bounding box center [445, 195] width 58 height 58
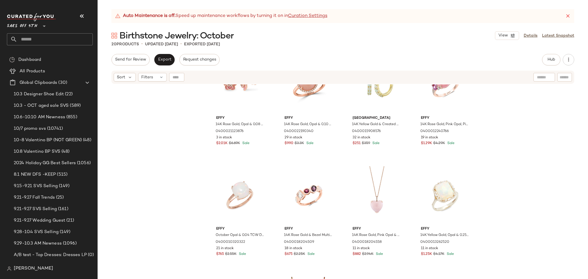
scroll to position [0, 0]
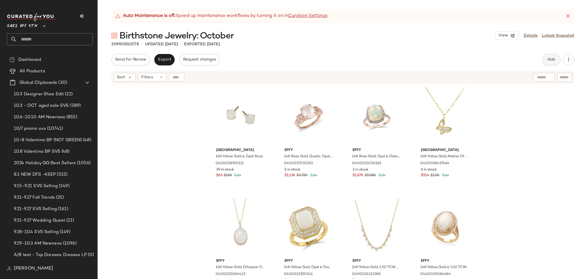
click at [549, 60] on span "Hub" at bounding box center [551, 59] width 8 height 5
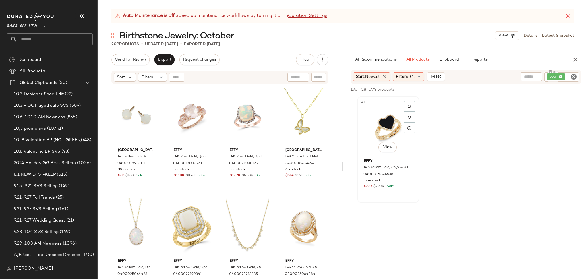
click at [384, 129] on div "#1 View" at bounding box center [388, 127] width 58 height 58
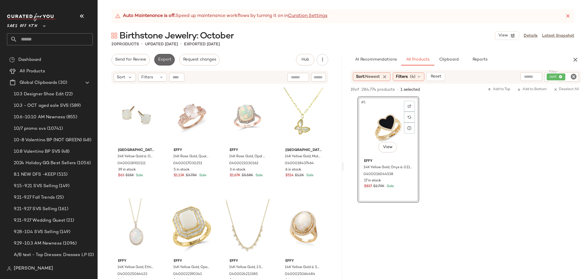
click at [162, 61] on span "Export" at bounding box center [164, 59] width 13 height 5
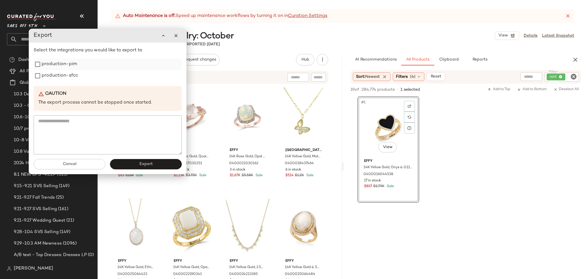
click at [64, 65] on label "production-pim" at bounding box center [59, 64] width 35 height 11
click at [65, 71] on label "production-sfcc" at bounding box center [60, 75] width 36 height 11
click at [155, 165] on button "Export" at bounding box center [146, 164] width 72 height 10
